Goal: Task Accomplishment & Management: Manage account settings

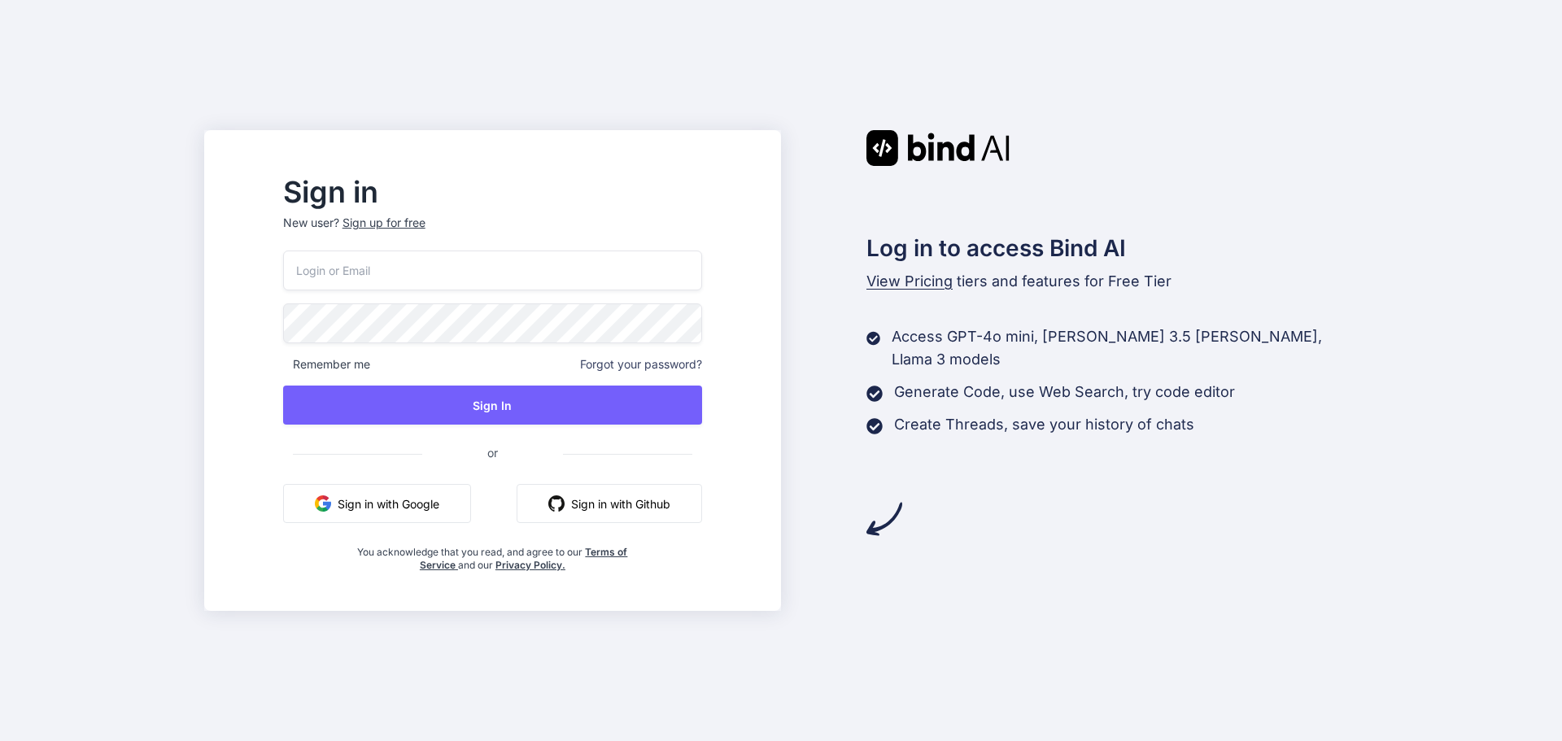
click at [464, 270] on input "email" at bounding box center [492, 271] width 419 height 40
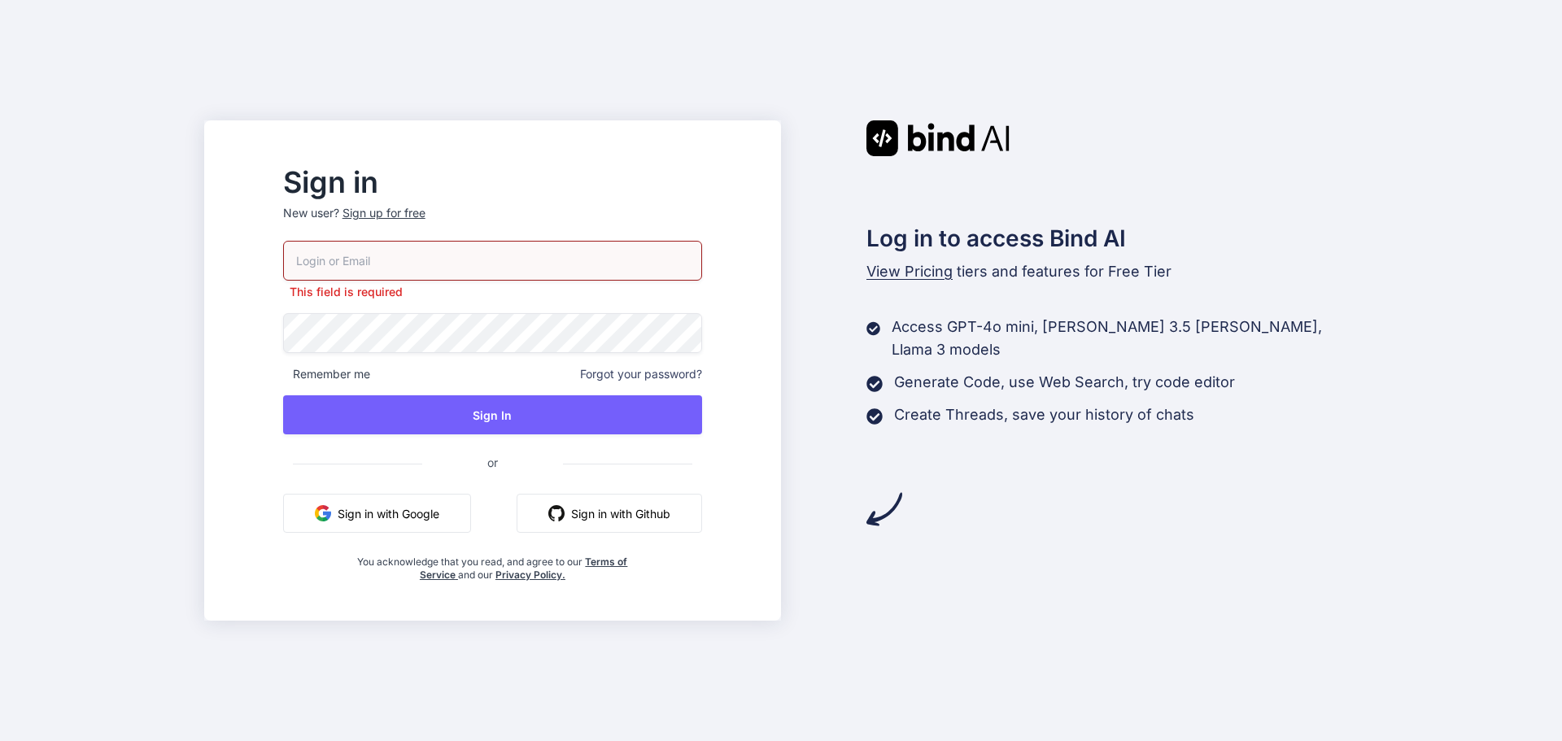
click at [417, 271] on input "email" at bounding box center [492, 261] width 419 height 40
paste input "[EMAIL_ADDRESS][DOMAIN_NAME]"
type input "[EMAIL_ADDRESS][DOMAIN_NAME]"
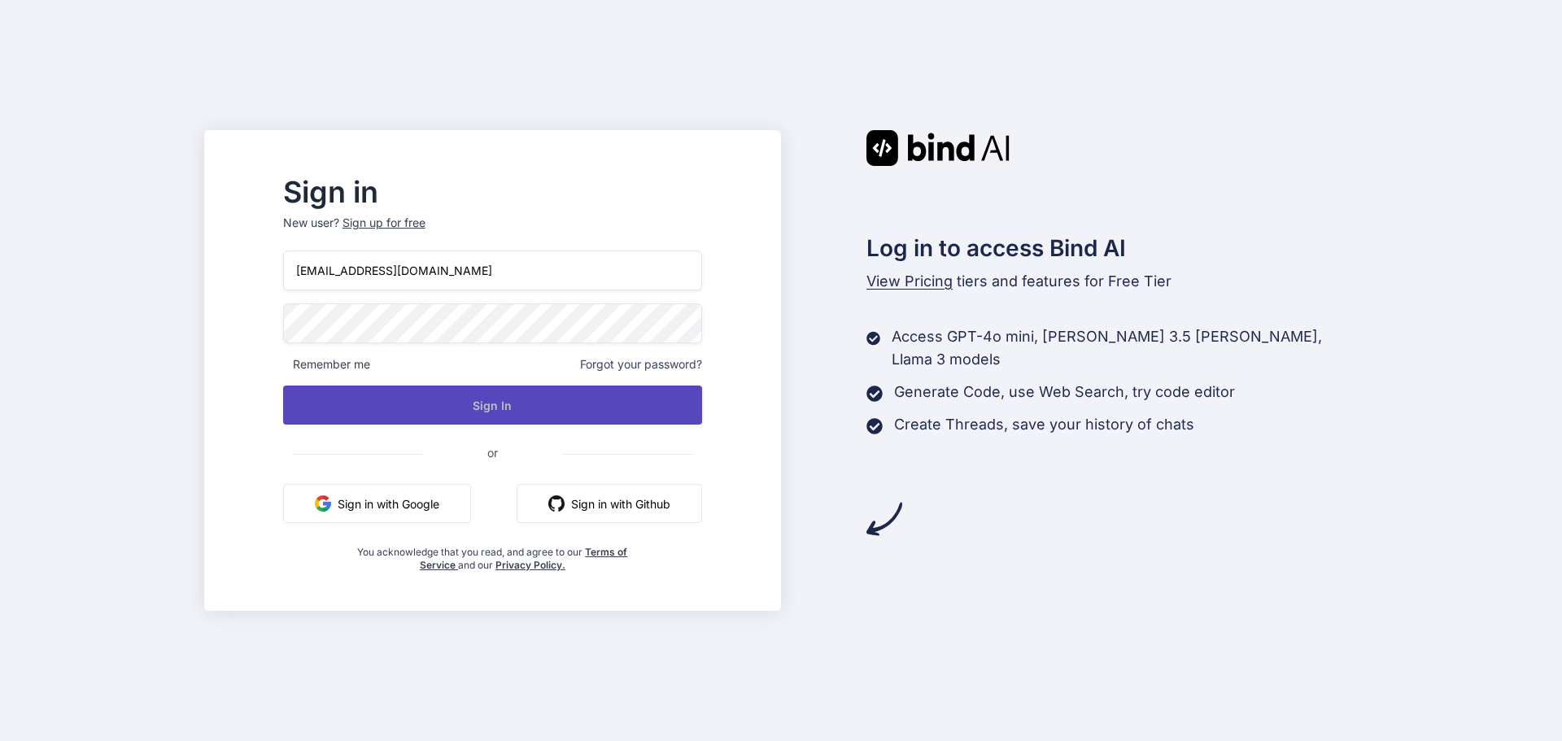
click at [573, 405] on button "Sign In" at bounding box center [492, 405] width 419 height 39
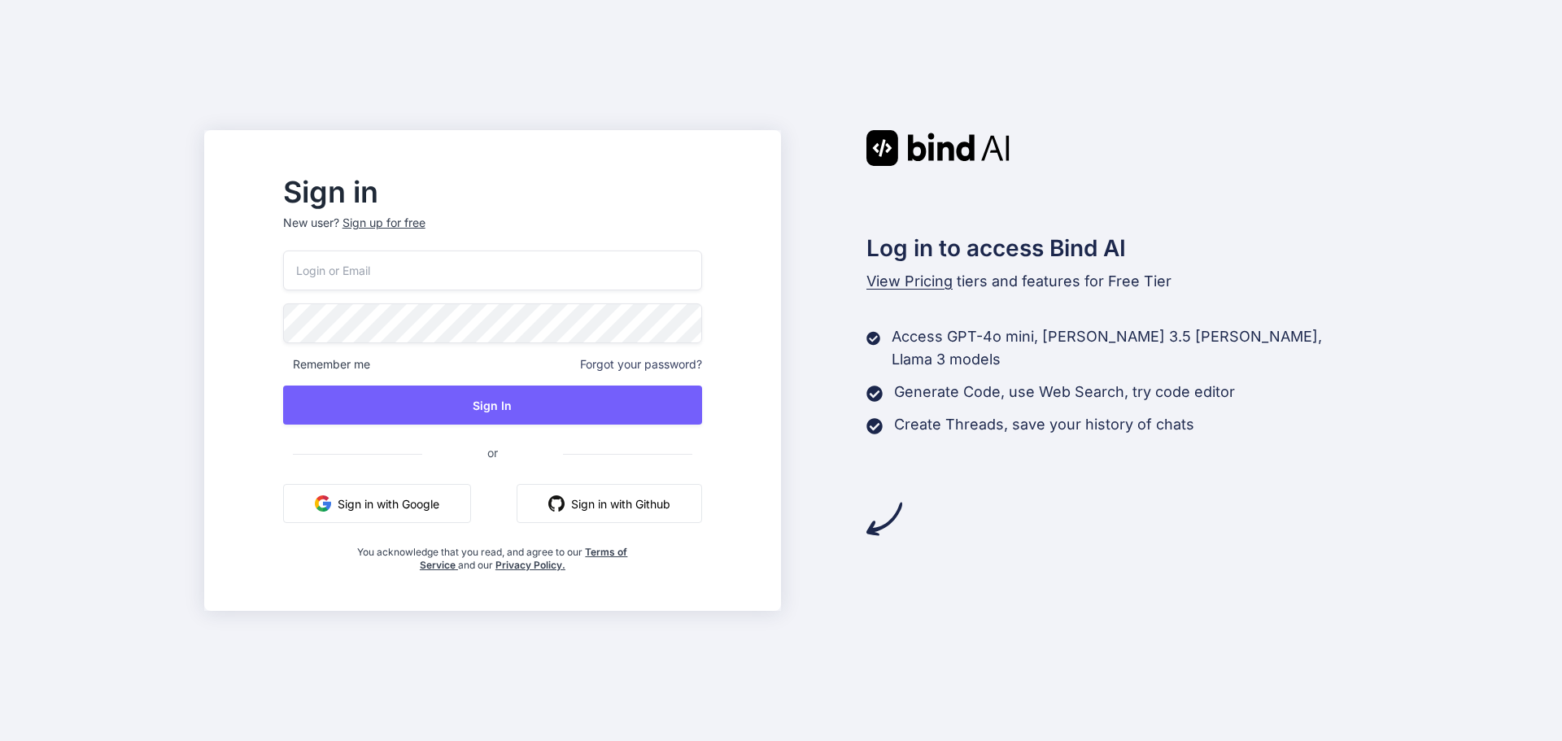
click at [446, 274] on input "email" at bounding box center [492, 271] width 419 height 40
click at [382, 269] on input "email" at bounding box center [492, 271] width 419 height 40
paste input "[EMAIL_ADDRESS][DOMAIN_NAME]"
type input "[EMAIL_ADDRESS][DOMAIN_NAME]"
click at [267, 327] on div "Sign in New user? Sign up for free [EMAIL_ADDRESS][DOMAIN_NAME] Remember me For…" at bounding box center [781, 370] width 1562 height 741
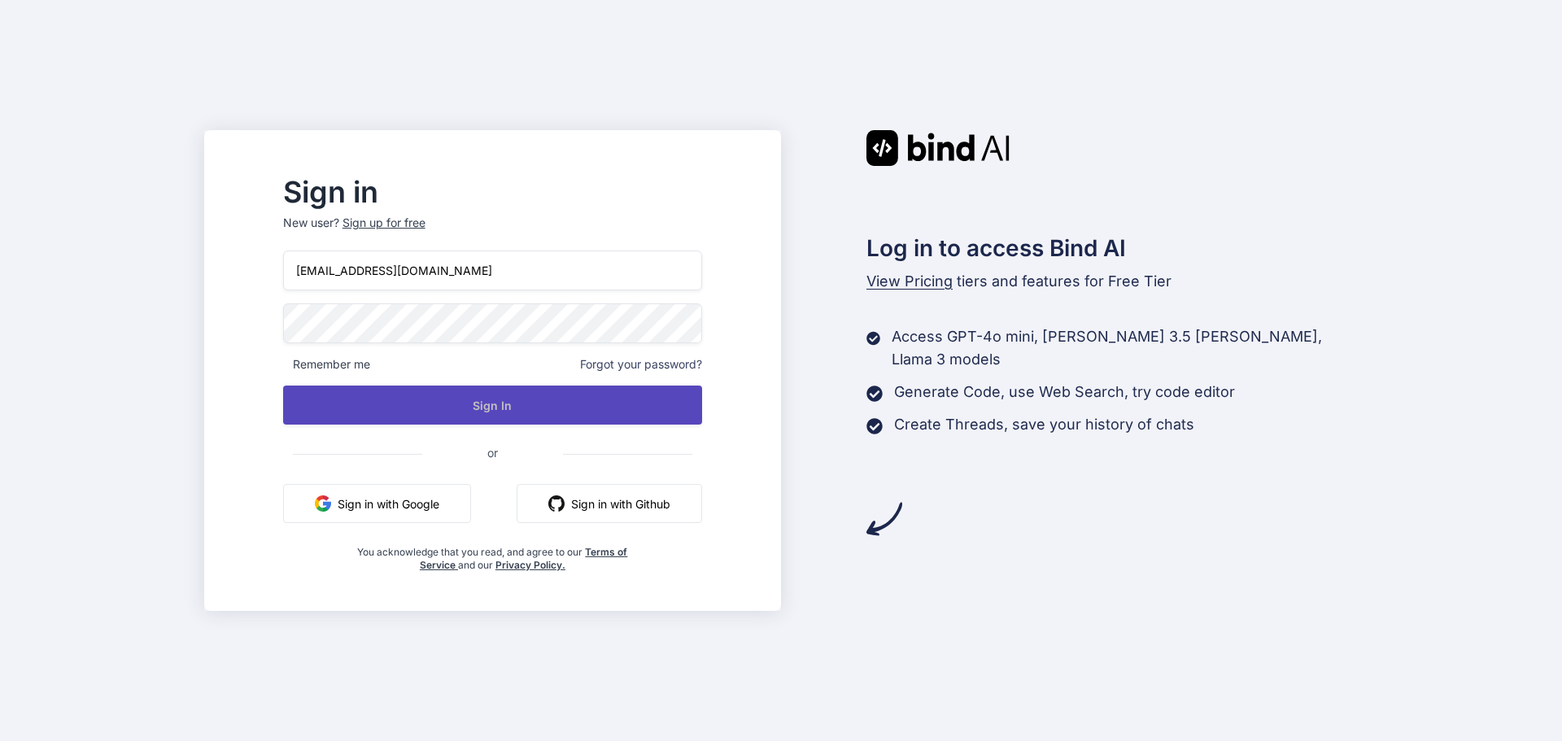
click at [453, 400] on button "Sign In" at bounding box center [492, 405] width 419 height 39
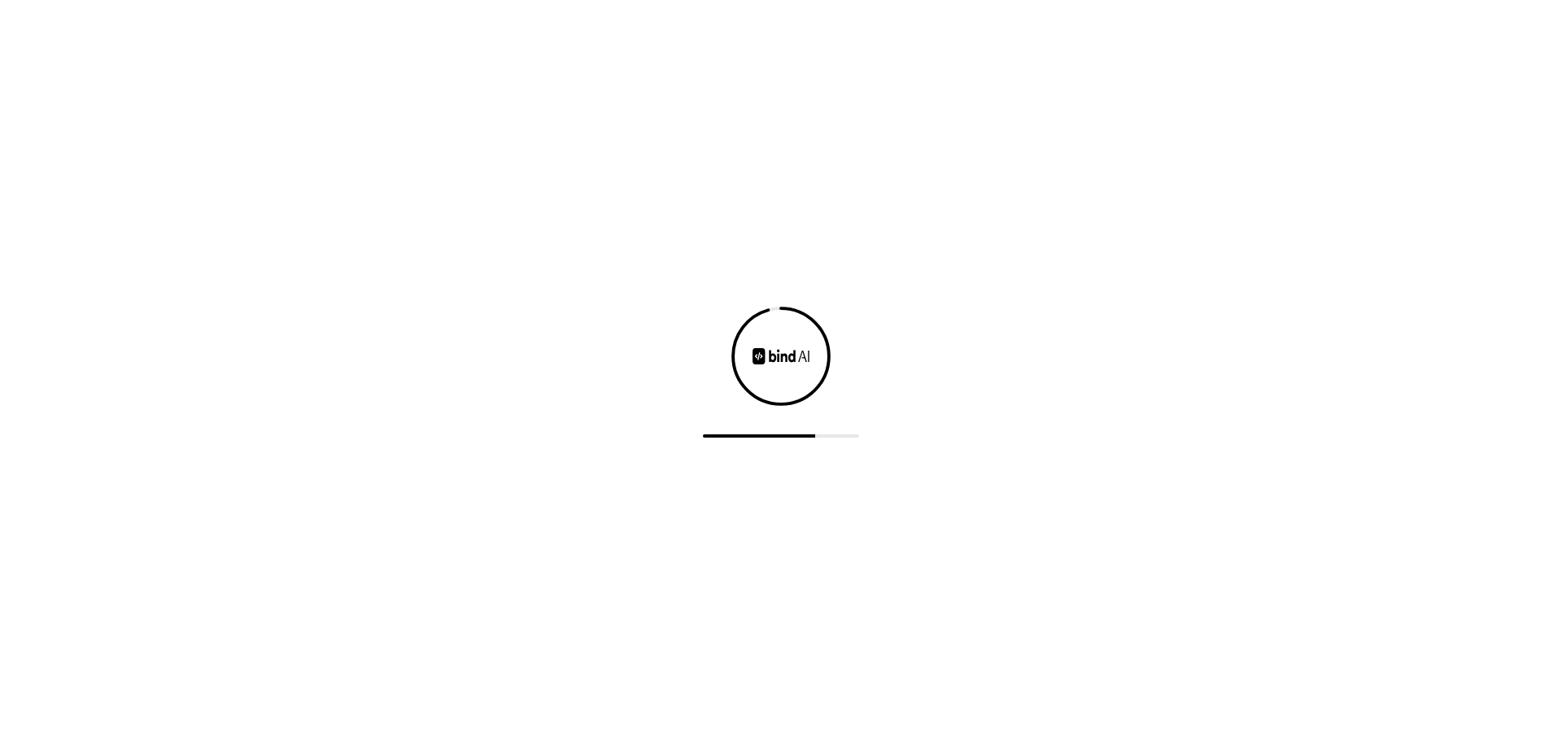
click at [384, 386] on div at bounding box center [781, 370] width 1562 height 741
click at [316, 375] on div at bounding box center [781, 370] width 1562 height 741
